Goal: Task Accomplishment & Management: Manage account settings

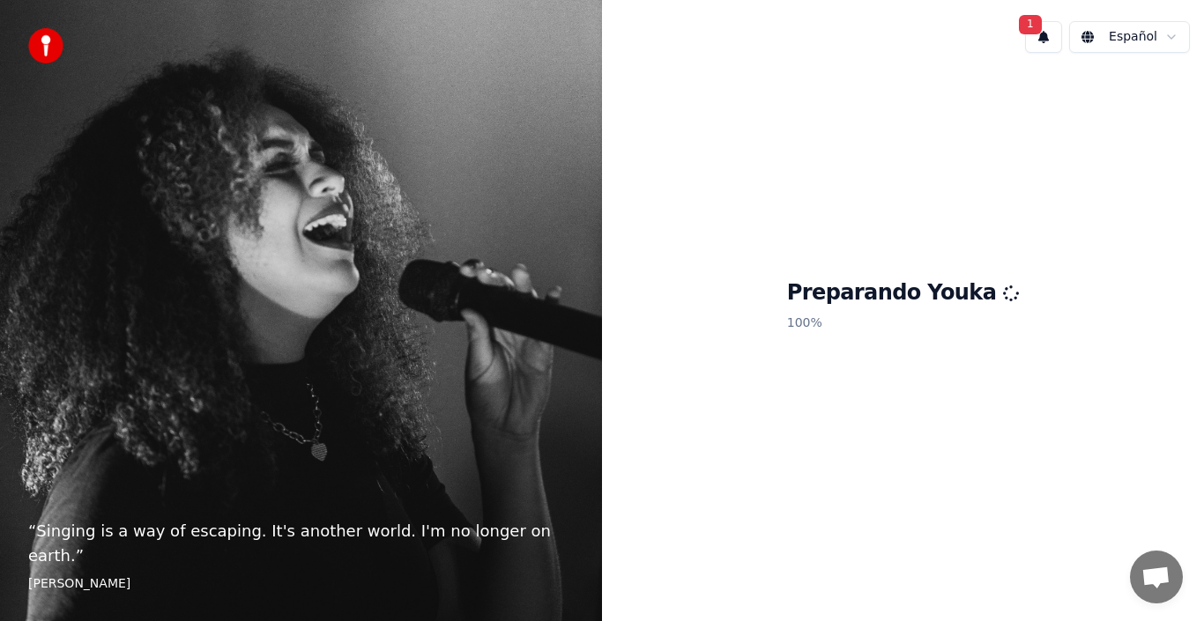
click at [1042, 32] on span "1" at bounding box center [1030, 24] width 23 height 19
click at [1152, 100] on button "Actualizar" at bounding box center [1155, 93] width 91 height 32
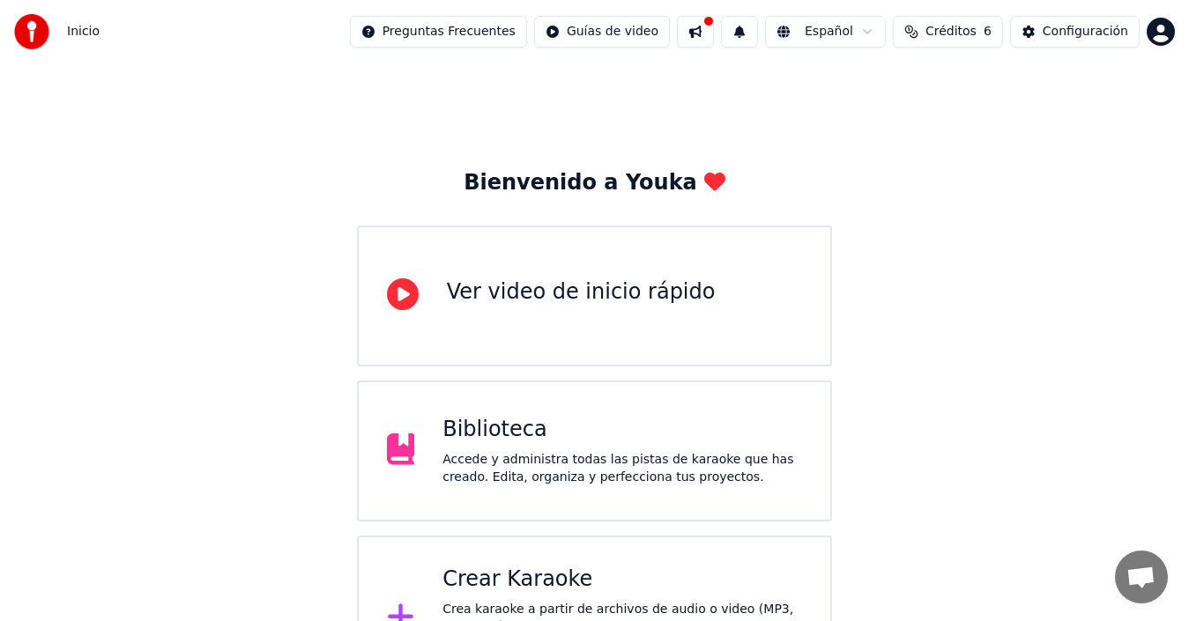
click at [1169, 27] on html "Inicio Preguntas Frecuentes Guías de video Español Créditos 6 Configuración Bie…" at bounding box center [594, 351] width 1189 height 702
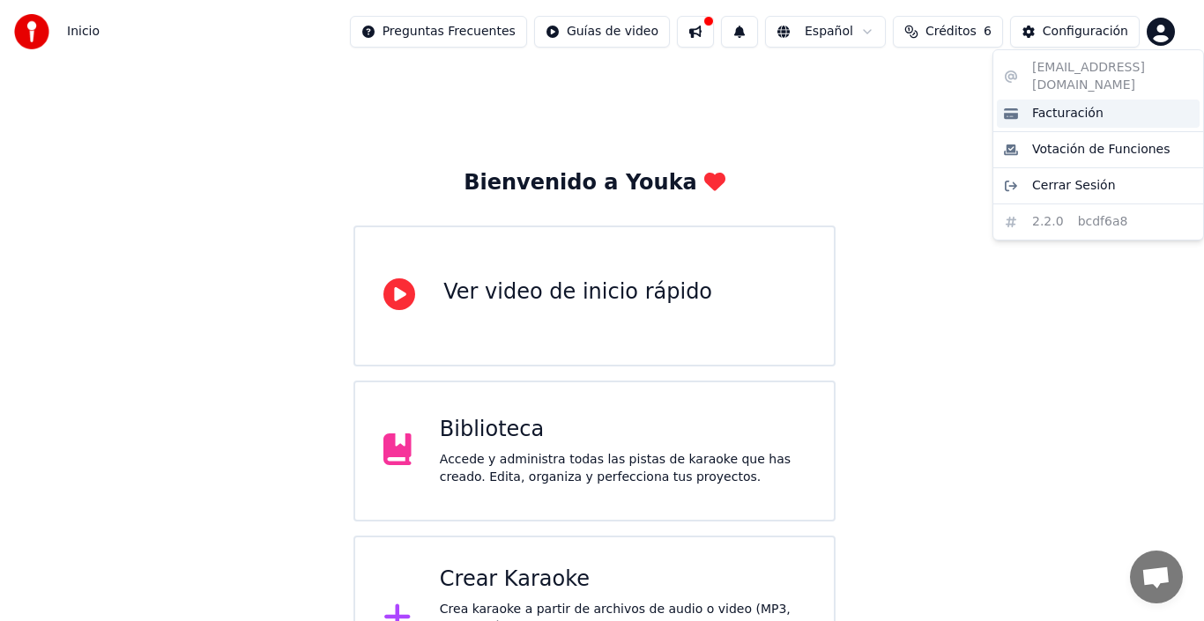
click at [1071, 109] on div "Facturación" at bounding box center [1098, 114] width 203 height 28
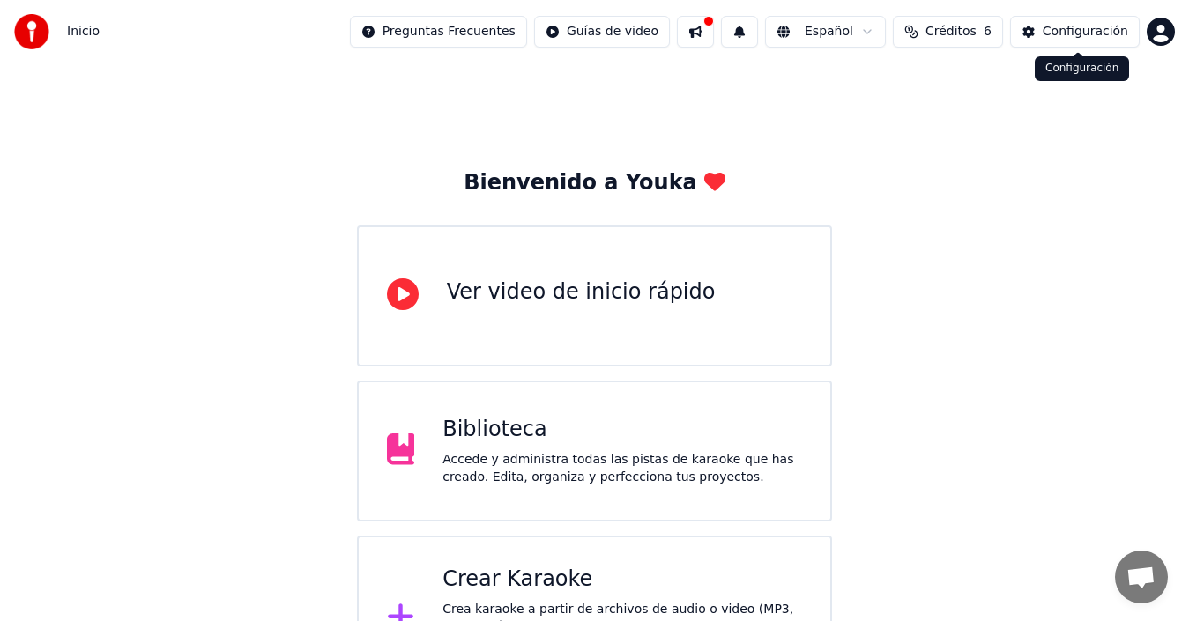
click at [1154, 35] on html "Inicio Preguntas Frecuentes Guías de video Español Créditos 6 Configuración Bie…" at bounding box center [594, 351] width 1189 height 702
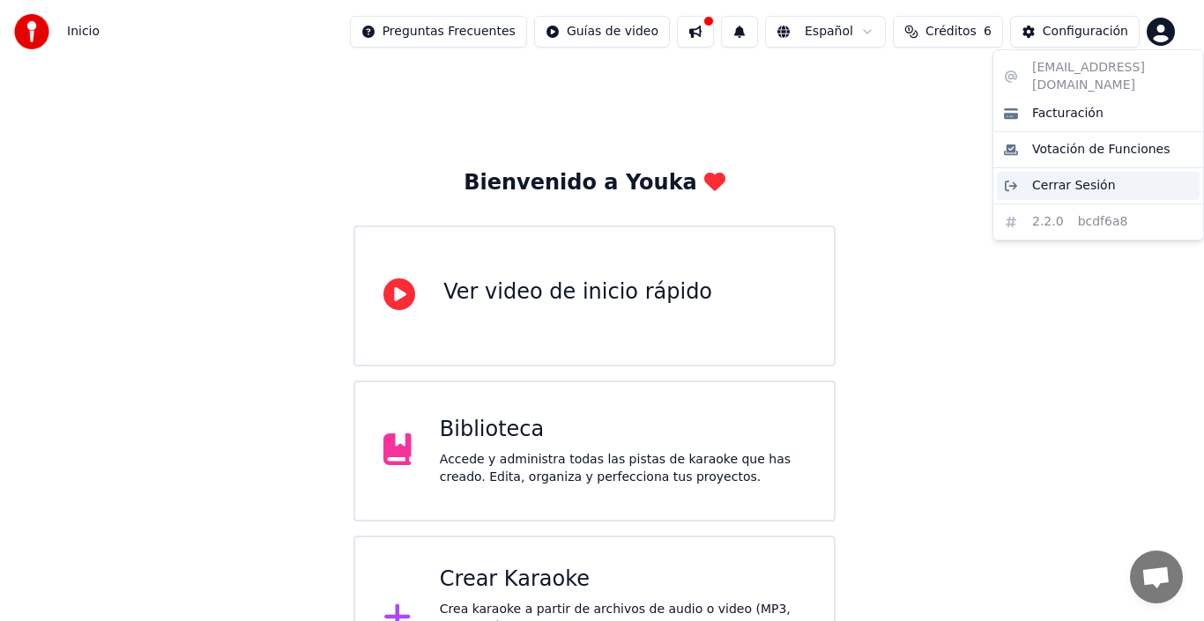
click at [1058, 177] on span "Cerrar Sesión" at bounding box center [1074, 186] width 84 height 18
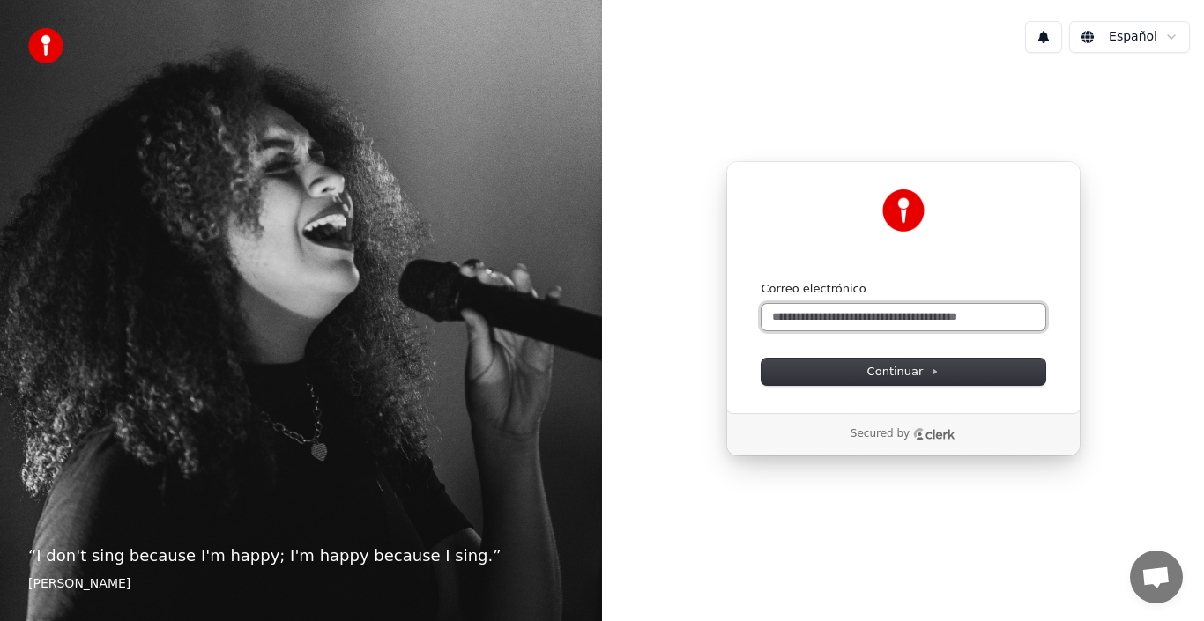
click at [879, 321] on input "Correo electrónico" at bounding box center [903, 317] width 284 height 26
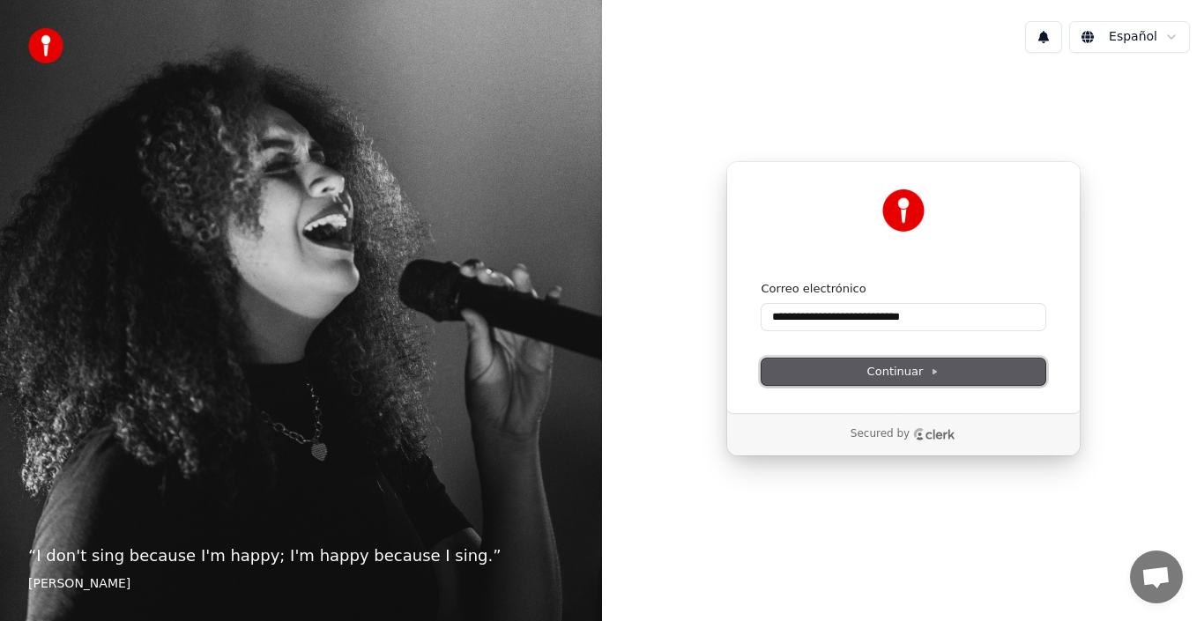
click at [865, 372] on button "Continuar" at bounding box center [903, 372] width 284 height 26
type input "**********"
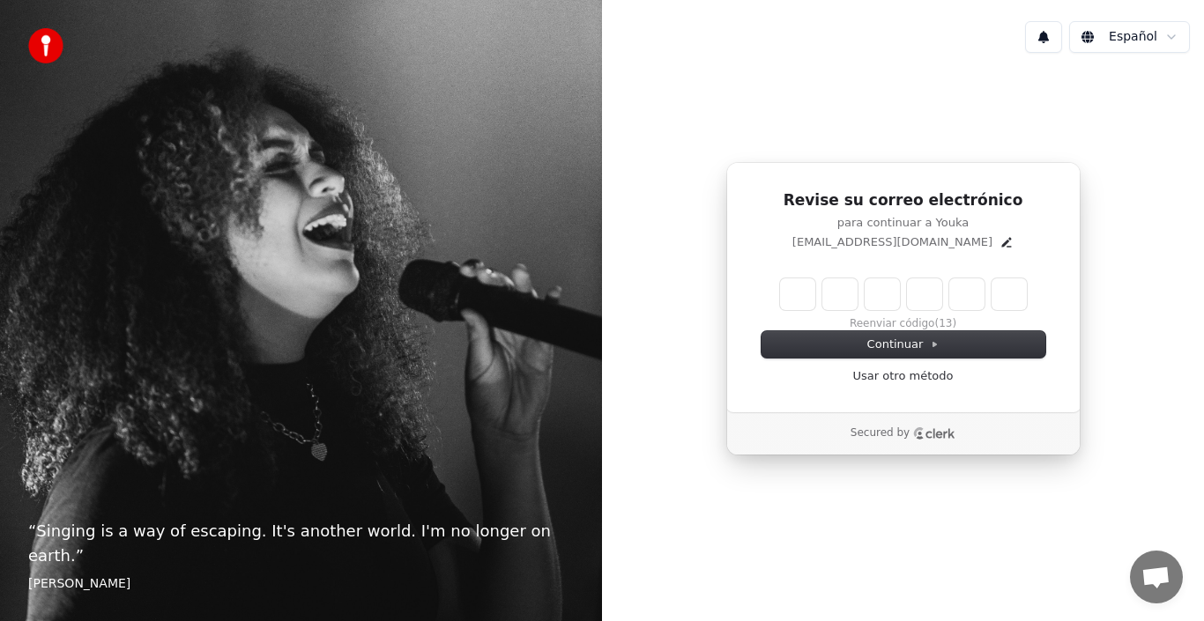
click at [805, 298] on input "Enter verification code" at bounding box center [903, 294] width 247 height 32
type input "******"
